Goal: Answer question/provide support: Share knowledge or assist other users

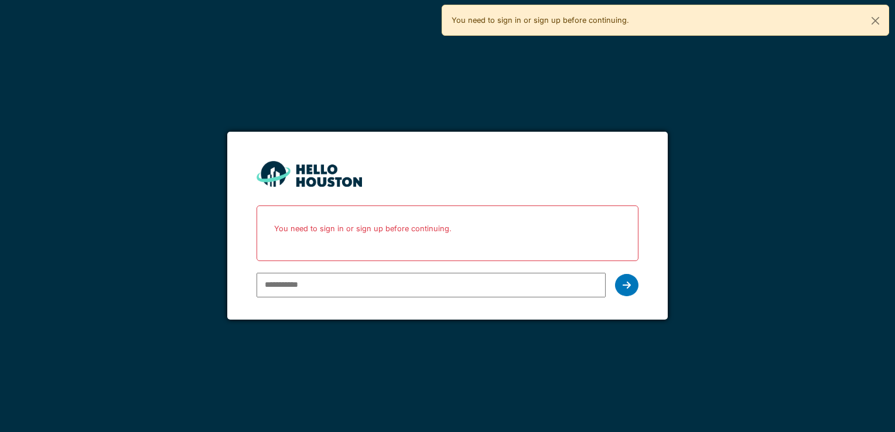
click at [291, 282] on input "email" at bounding box center [431, 285] width 349 height 25
type input "**********"
click at [629, 283] on icon at bounding box center [627, 285] width 8 height 9
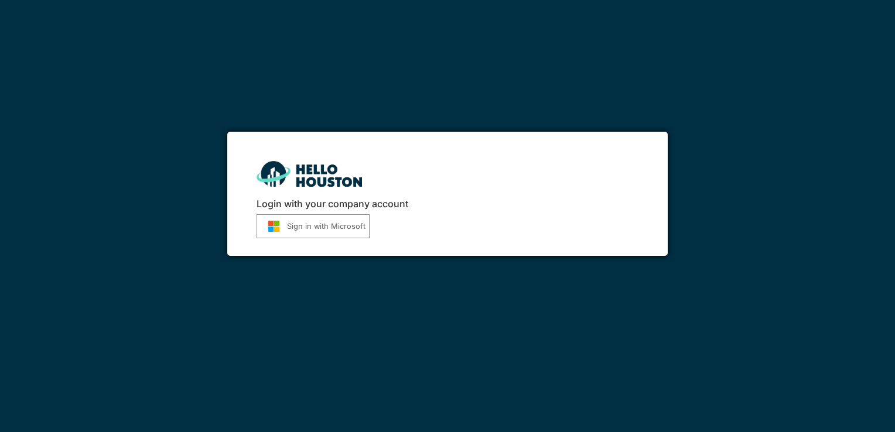
click at [315, 221] on button "Sign in with Microsoft" at bounding box center [313, 226] width 113 height 24
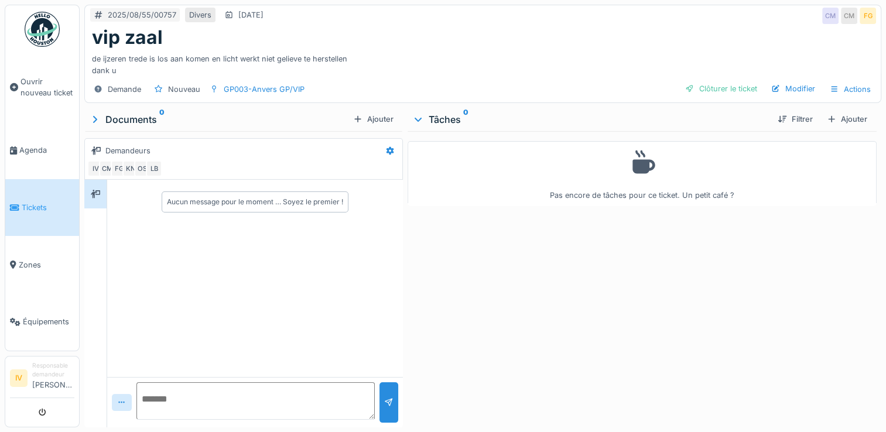
scroll to position [9, 0]
click at [25, 206] on span "Tickets" at bounding box center [48, 207] width 53 height 11
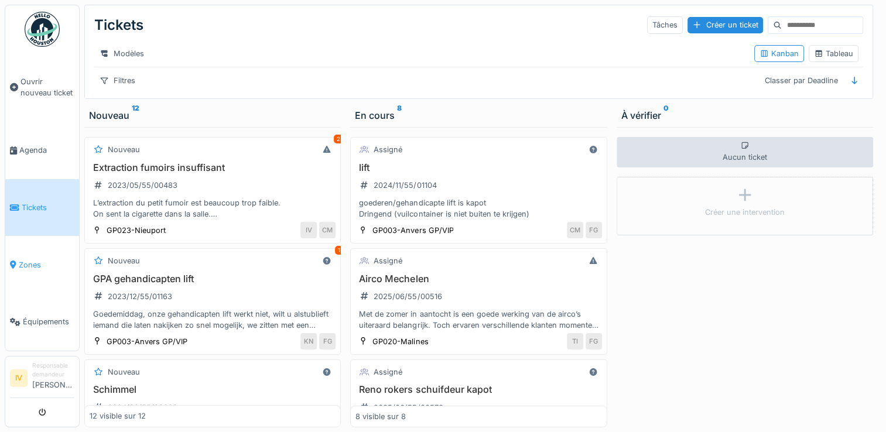
click at [37, 260] on span "Zones" at bounding box center [47, 265] width 56 height 11
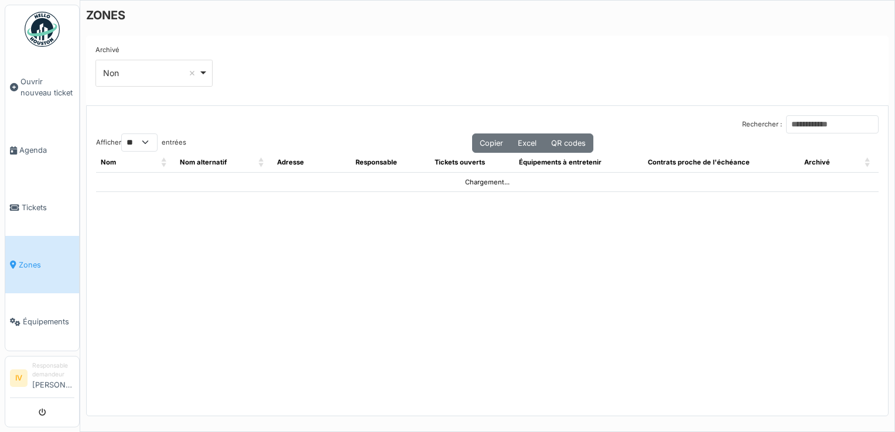
select select "**"
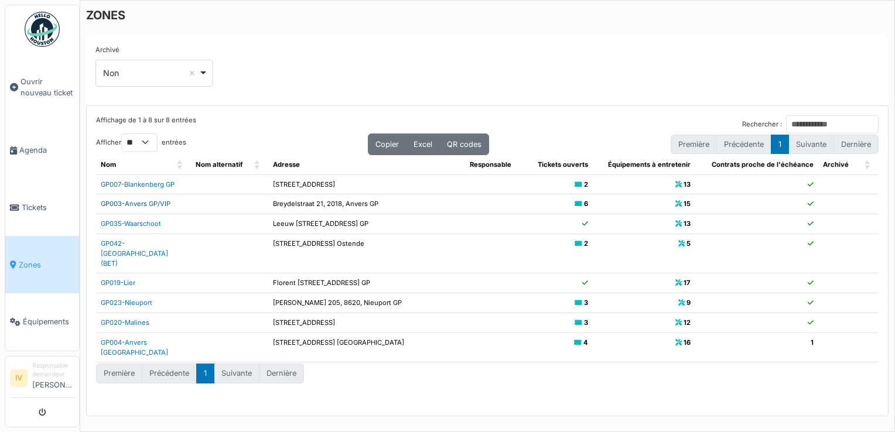
click at [155, 203] on link "GP003-Anvers GP/VIP" at bounding box center [136, 204] width 70 height 8
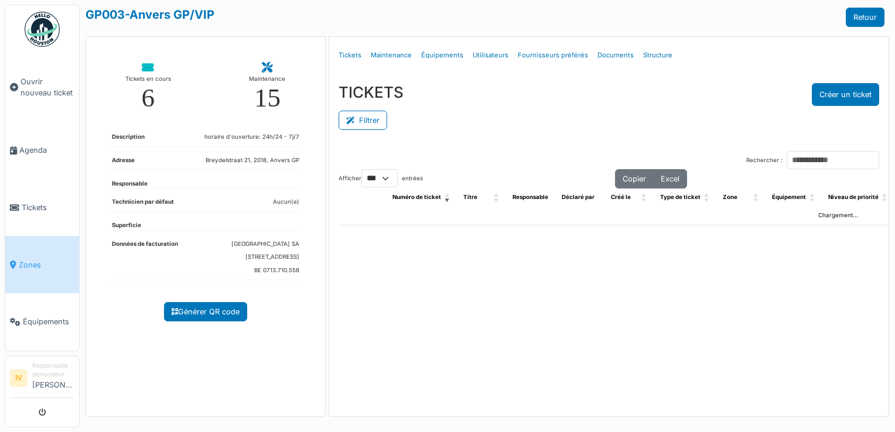
select select "***"
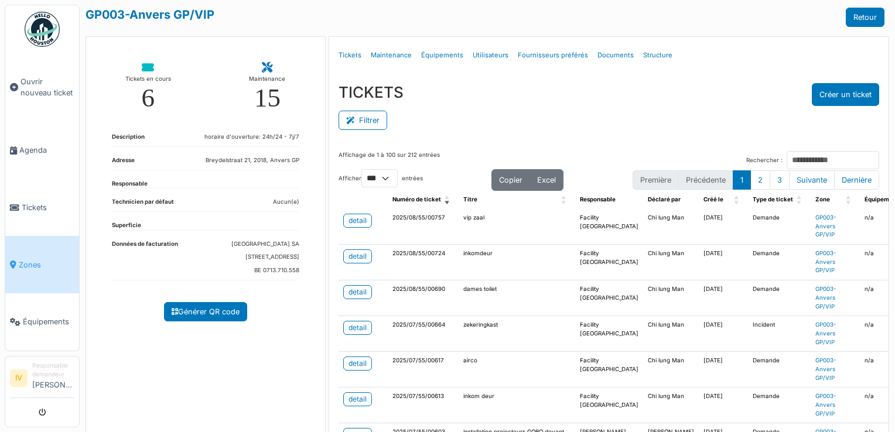
click at [147, 101] on div "6" at bounding box center [147, 98] width 13 height 26
select select "***"
click at [356, 219] on div "detail" at bounding box center [358, 221] width 18 height 11
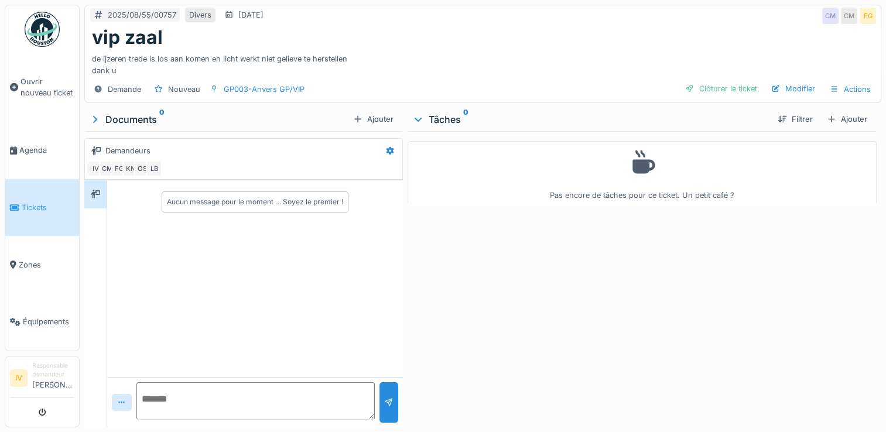
click at [161, 400] on textarea at bounding box center [255, 401] width 238 height 37
click at [302, 403] on textarea "**********" at bounding box center [255, 401] width 238 height 37
type textarea "**********"
click at [387, 407] on div at bounding box center [388, 402] width 9 height 11
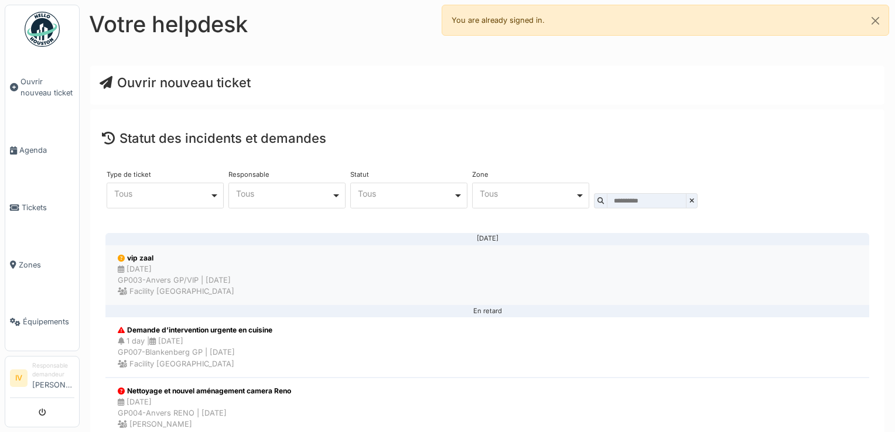
click at [152, 269] on div "25/08/2025 GP003-Anvers GP/VIP | Il y a 0 jour(s) Facility Golden palace" at bounding box center [176, 281] width 117 height 34
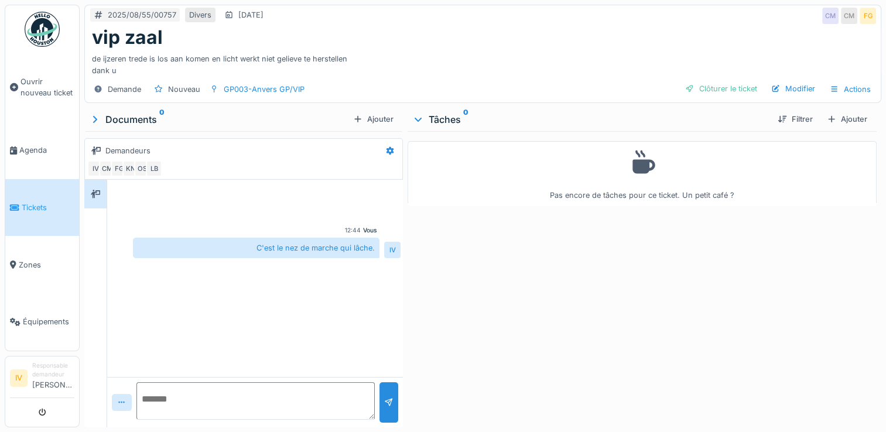
click at [148, 112] on div "Documents 0" at bounding box center [219, 119] width 260 height 14
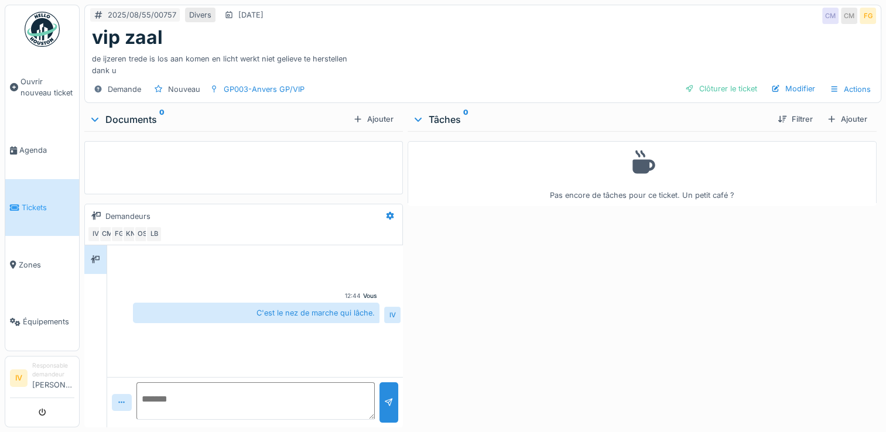
scroll to position [9, 0]
click at [101, 114] on div at bounding box center [95, 120] width 14 height 12
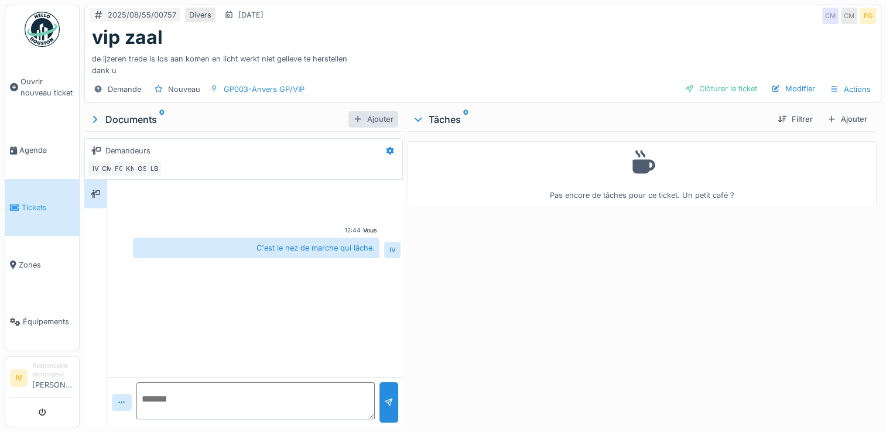
click at [353, 114] on div at bounding box center [357, 119] width 9 height 11
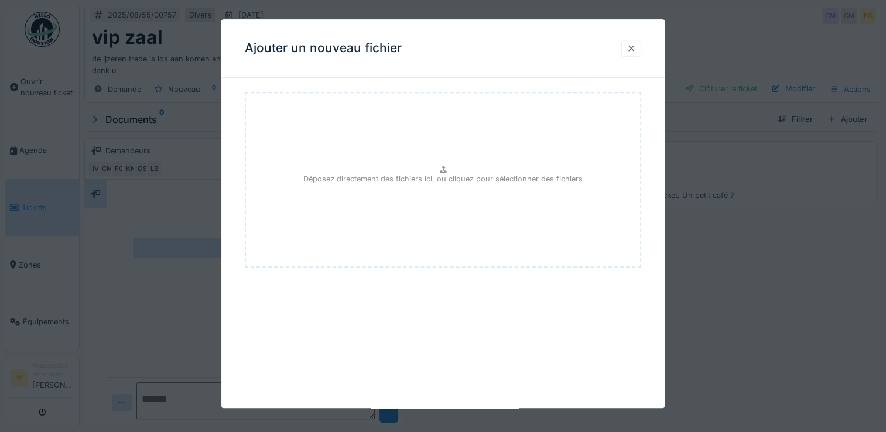
click at [635, 44] on div at bounding box center [631, 48] width 9 height 11
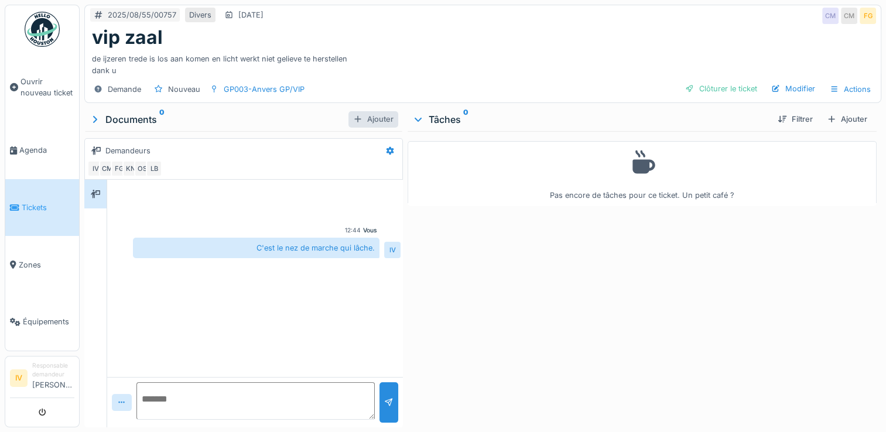
click at [363, 111] on div "Ajouter" at bounding box center [374, 119] width 50 height 16
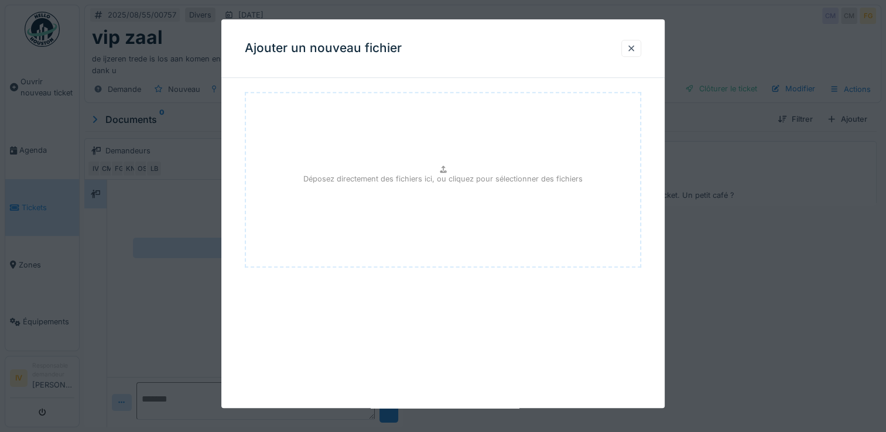
click at [448, 176] on p "Déposez directement des fichiers ici, ou cliquez pour sélectionner des fichiers" at bounding box center [442, 178] width 279 height 11
drag, startPoint x: 443, startPoint y: 165, endPoint x: 742, endPoint y: 202, distance: 301.6
click at [742, 202] on div at bounding box center [443, 216] width 886 height 432
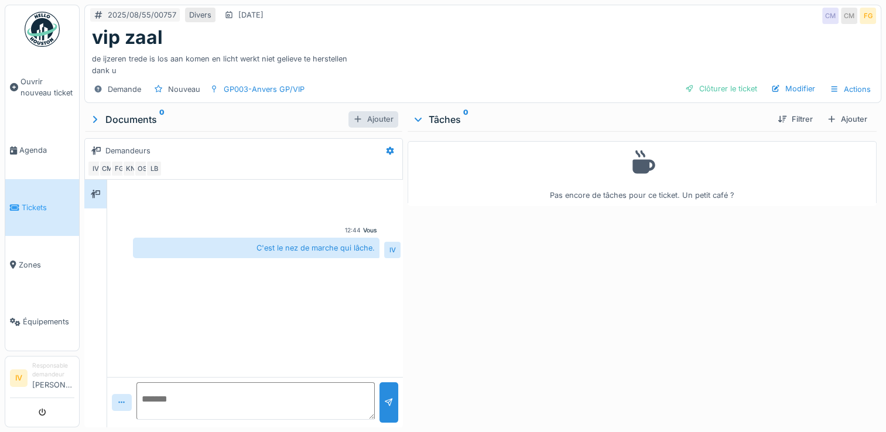
click at [354, 112] on div "Ajouter" at bounding box center [374, 119] width 50 height 16
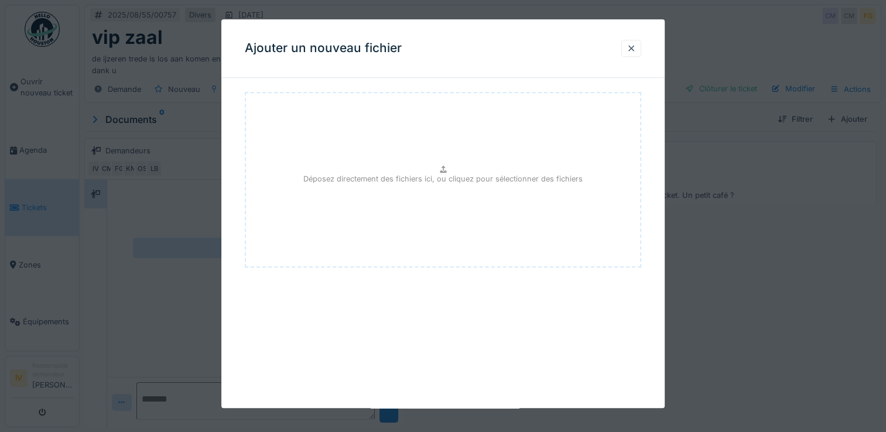
click at [445, 178] on p "Déposez directement des fichiers ici, ou cliquez pour sélectionner des fichiers" at bounding box center [442, 178] width 279 height 11
type input "**********"
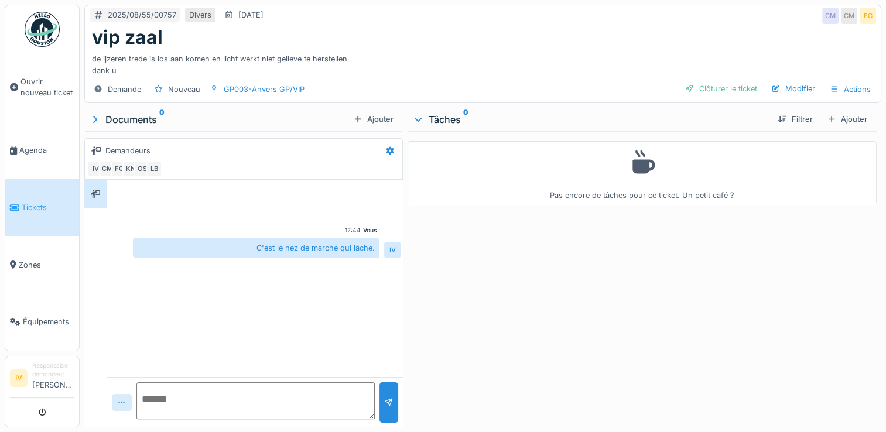
click at [125, 399] on icon at bounding box center [121, 403] width 9 height 8
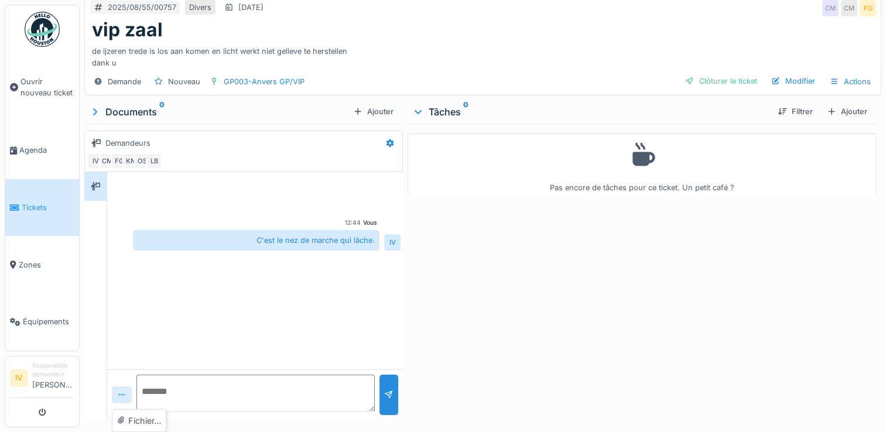
click at [125, 394] on icon at bounding box center [121, 395] width 9 height 8
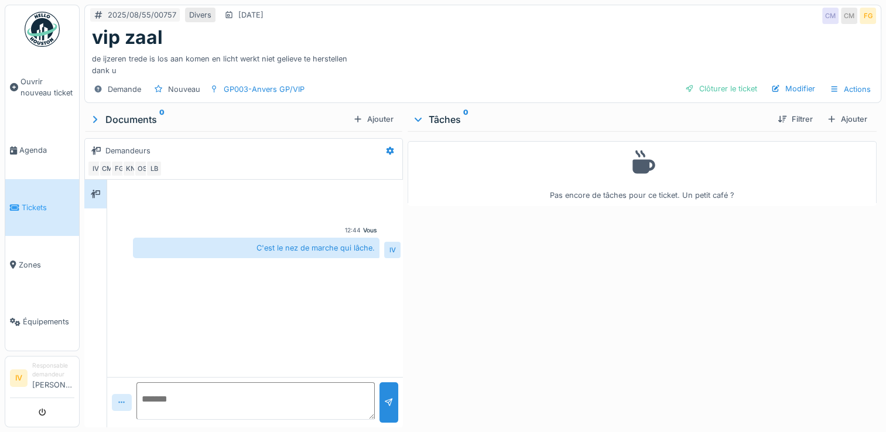
click at [125, 399] on icon at bounding box center [121, 403] width 9 height 8
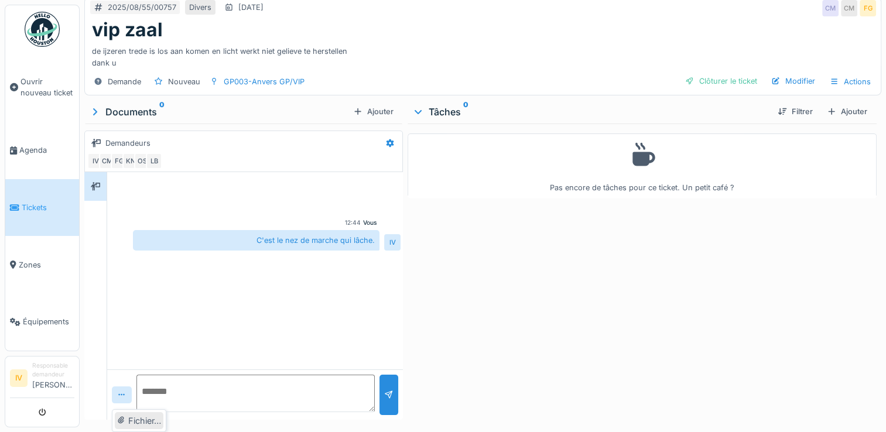
click at [131, 421] on div "Fichier…" at bounding box center [139, 421] width 49 height 18
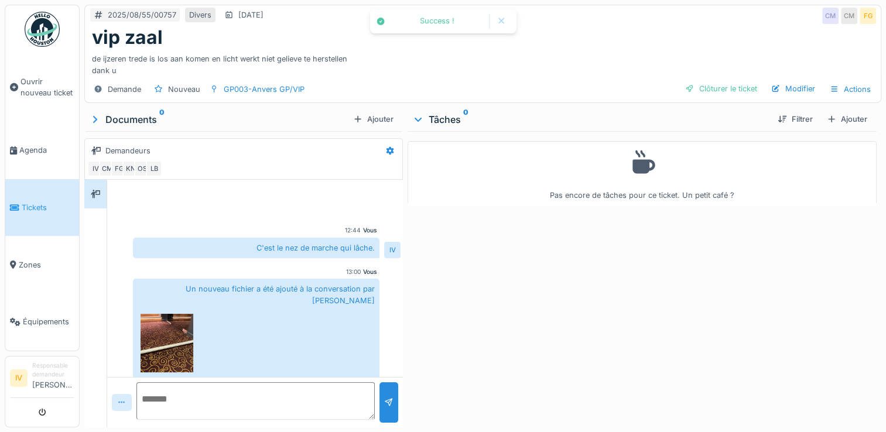
scroll to position [22, 0]
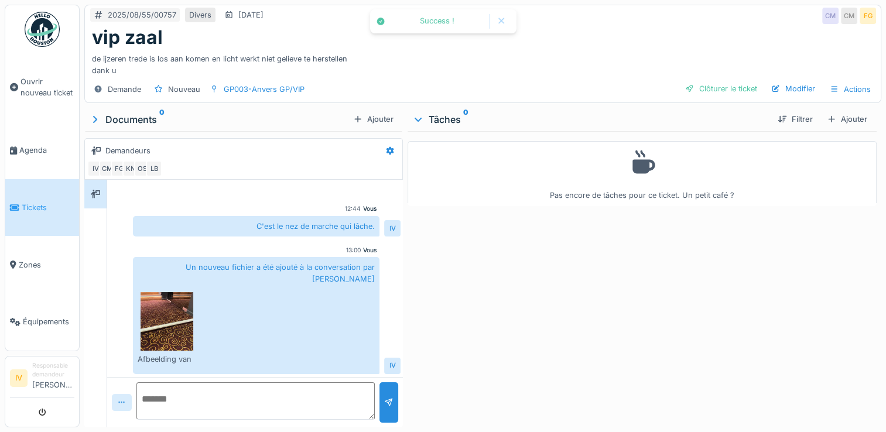
click at [117, 399] on icon at bounding box center [121, 403] width 9 height 8
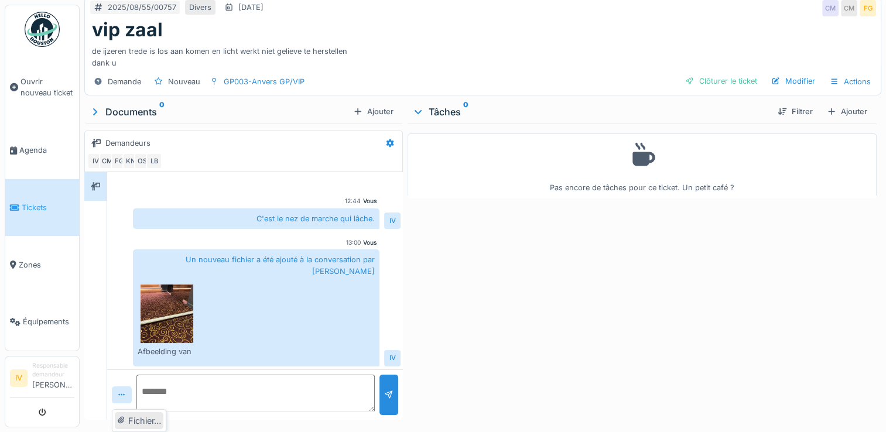
click at [124, 421] on icon at bounding box center [121, 420] width 8 height 6
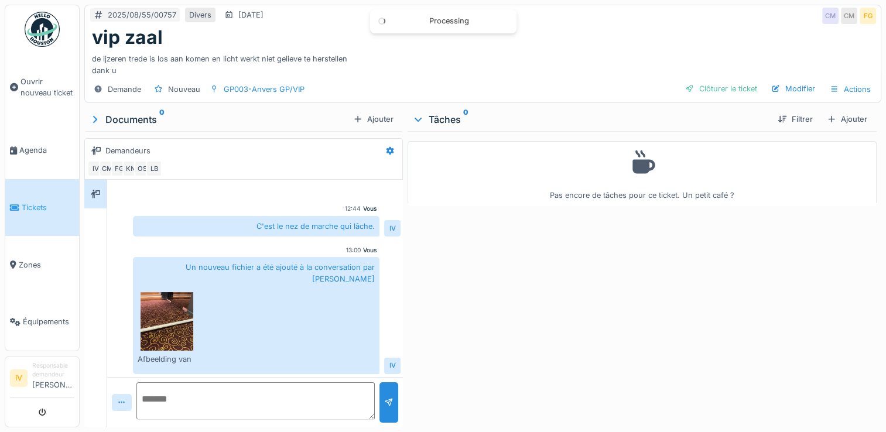
scroll to position [159, 0]
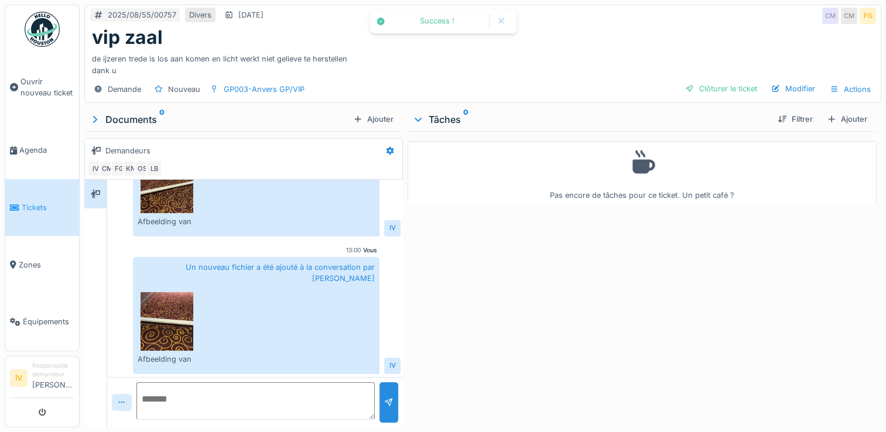
click at [120, 397] on div at bounding box center [121, 402] width 9 height 11
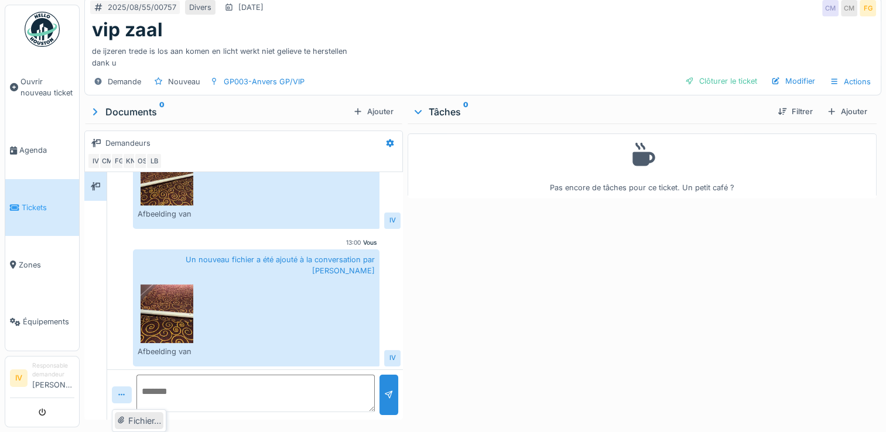
click at [126, 421] on div at bounding box center [122, 421] width 11 height 10
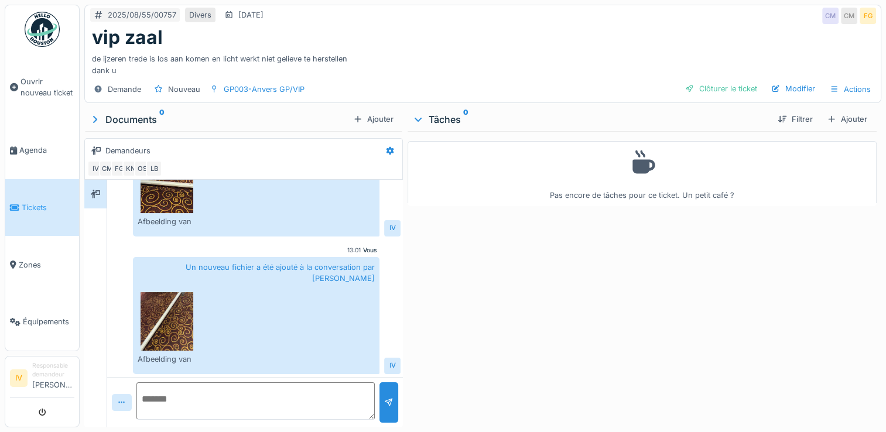
scroll to position [0, 0]
click at [272, 167] on div "IV CM FG KN OS LB" at bounding box center [241, 169] width 308 height 16
click at [254, 210] on div "Un nouveau fichier a été ajouté à la conversation par [PERSON_NAME] Afbeelding …" at bounding box center [256, 178] width 247 height 117
click at [244, 348] on div "Un nouveau fichier a été ajouté à la conversation par [PERSON_NAME] Afbeelding …" at bounding box center [256, 315] width 247 height 117
